Goal: Task Accomplishment & Management: Manage account settings

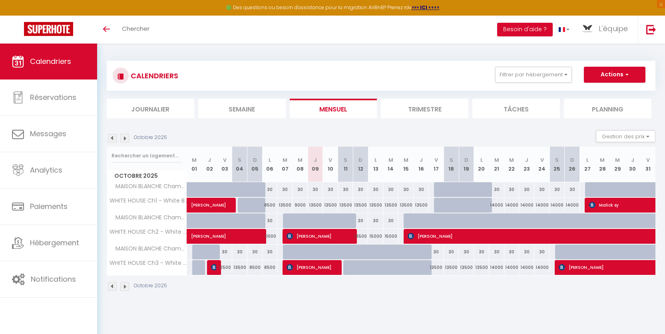
click at [379, 208] on div "13500" at bounding box center [375, 205] width 15 height 15
type input "13500"
type input "Lun 13 Octobre 2025"
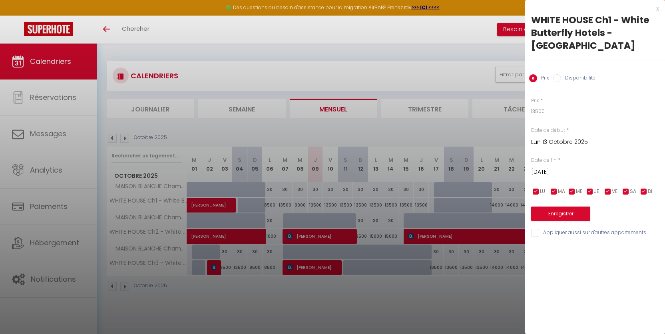
click at [554, 167] on input "Mar 14 Octobre 2025" at bounding box center [598, 172] width 134 height 10
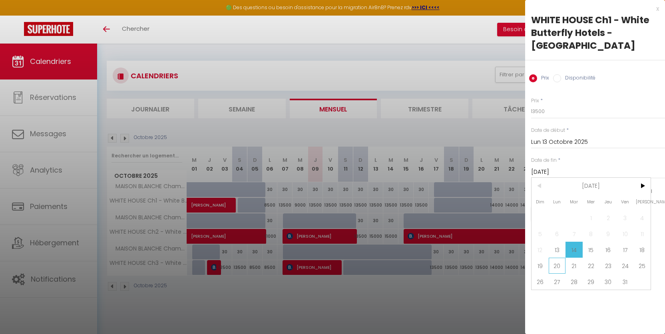
click at [559, 258] on span "20" at bounding box center [557, 266] width 17 height 16
type input "Lun 20 Octobre 2025"
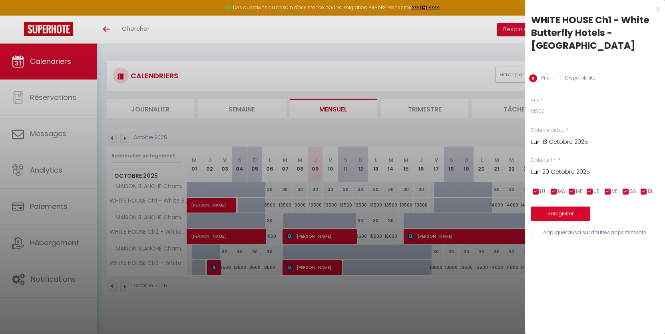
click at [556, 74] on input "Disponibilité" at bounding box center [557, 78] width 8 height 8
radio input "true"
radio input "false"
click at [533, 104] on select "Disponible Indisponible" at bounding box center [598, 111] width 134 height 15
select select "0"
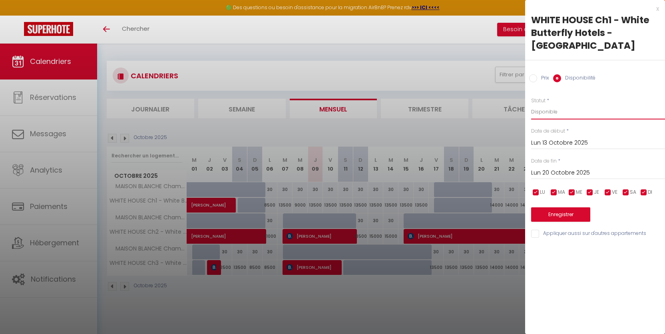
click at [531, 104] on select "Disponible Indisponible" at bounding box center [598, 111] width 134 height 15
click at [559, 207] on button "Enregistrer" at bounding box center [560, 214] width 59 height 14
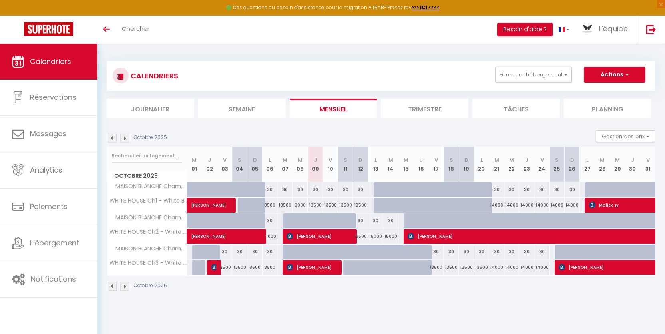
click at [349, 266] on div at bounding box center [350, 267] width 15 height 15
select select "1"
type input "Sam 11 Octobre 2025"
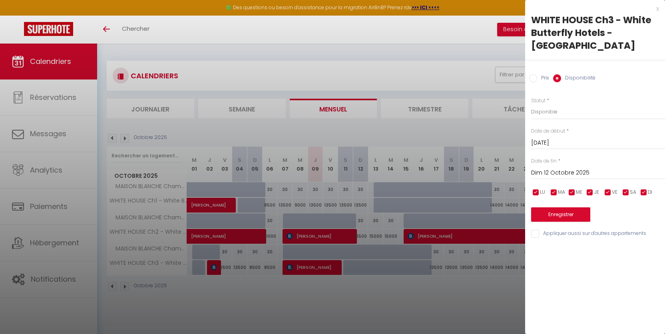
click at [547, 168] on input "Dim 12 Octobre 2025" at bounding box center [598, 173] width 134 height 10
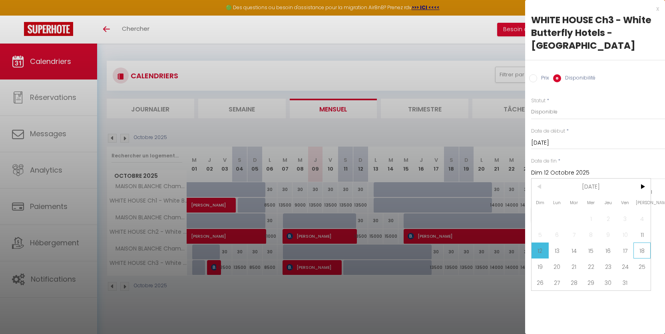
click at [640, 243] on span "18" at bounding box center [642, 251] width 17 height 16
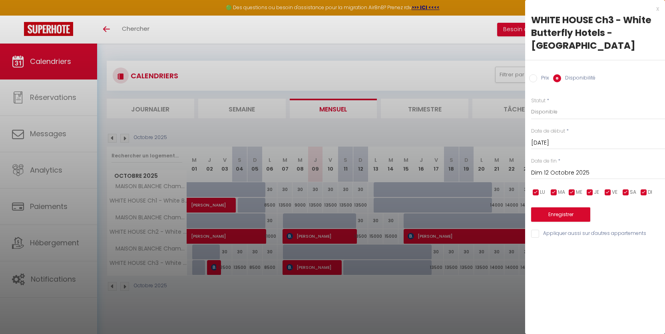
type input "Sam 18 Octobre 2025"
click at [532, 104] on select "Disponible Indisponible" at bounding box center [598, 111] width 134 height 15
select select "0"
click at [531, 104] on select "Disponible Indisponible" at bounding box center [598, 111] width 134 height 15
click at [548, 207] on button "Enregistrer" at bounding box center [560, 214] width 59 height 14
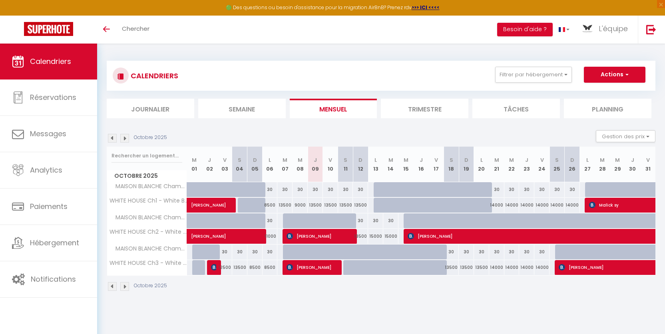
click at [349, 269] on div at bounding box center [350, 267] width 15 height 15
select select "1"
type input "Sam 11 Octobre 2025"
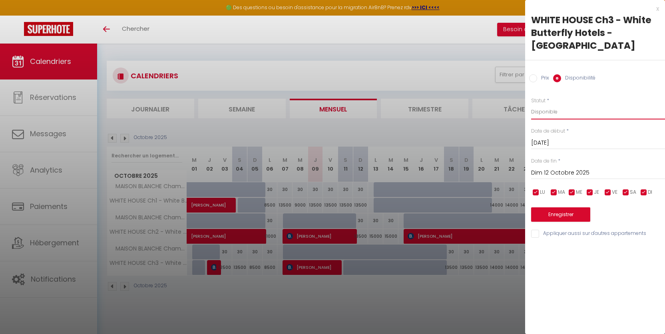
click at [542, 104] on select "Disponible Indisponible" at bounding box center [598, 111] width 134 height 15
click at [531, 104] on select "Disponible Indisponible" at bounding box center [598, 111] width 134 height 15
click at [544, 168] on input "Dim 12 Octobre 2025" at bounding box center [598, 173] width 134 height 10
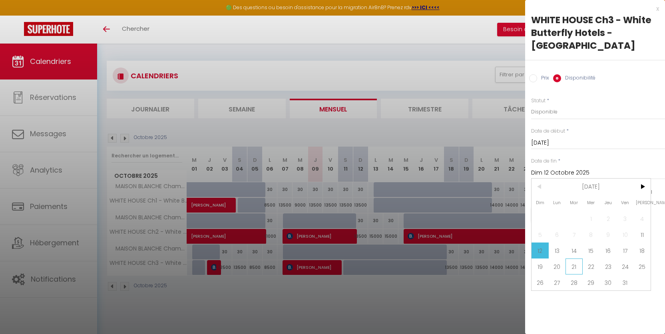
click at [577, 259] on span "21" at bounding box center [574, 267] width 17 height 16
type input "Mar 21 Octobre 2025"
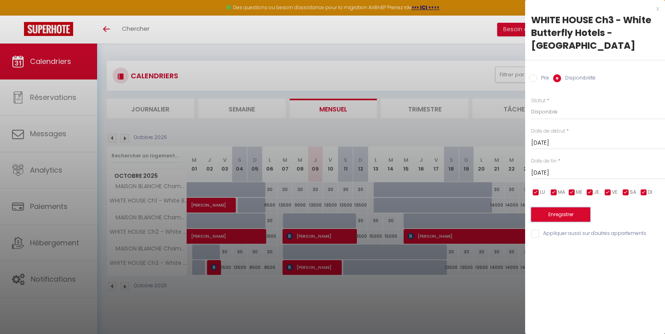
click at [579, 207] on button "Enregistrer" at bounding box center [560, 214] width 59 height 14
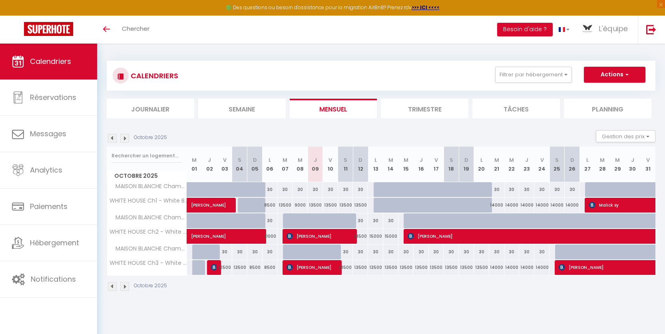
click at [312, 205] on div "13500" at bounding box center [315, 205] width 15 height 15
type input "13500"
type input "Jeu 09 Octobre 2025"
type input "Ven 10 Octobre 2025"
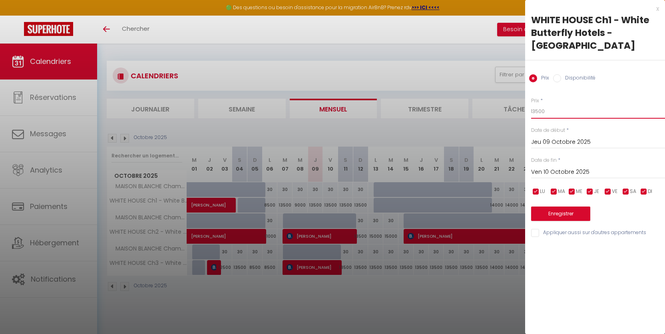
drag, startPoint x: 546, startPoint y: 100, endPoint x: 516, endPoint y: 100, distance: 30.8
click at [516, 100] on body "🟢 Des questions ou besoin d'assistance pour la migration AirBnB? Prenez rdv >>>…" at bounding box center [332, 211] width 665 height 334
type input "9000"
click at [571, 207] on button "Enregistrer" at bounding box center [560, 214] width 59 height 14
